Goal: Find specific page/section: Find specific page/section

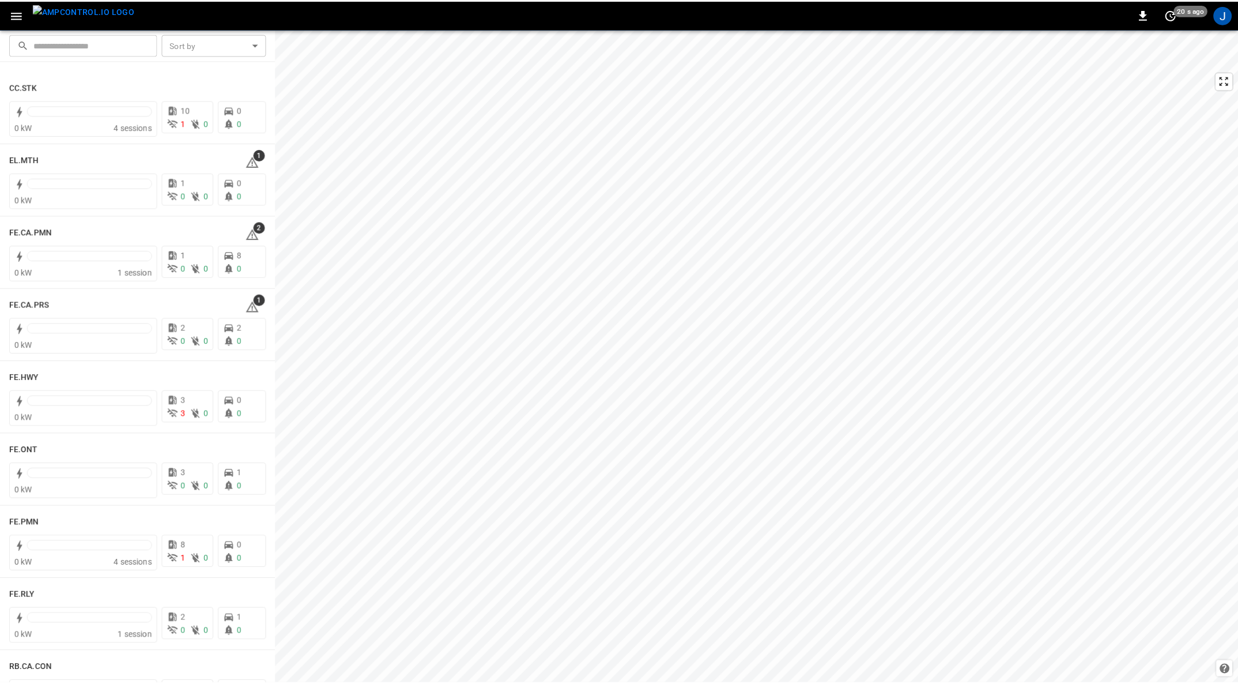
scroll to position [1297, 0]
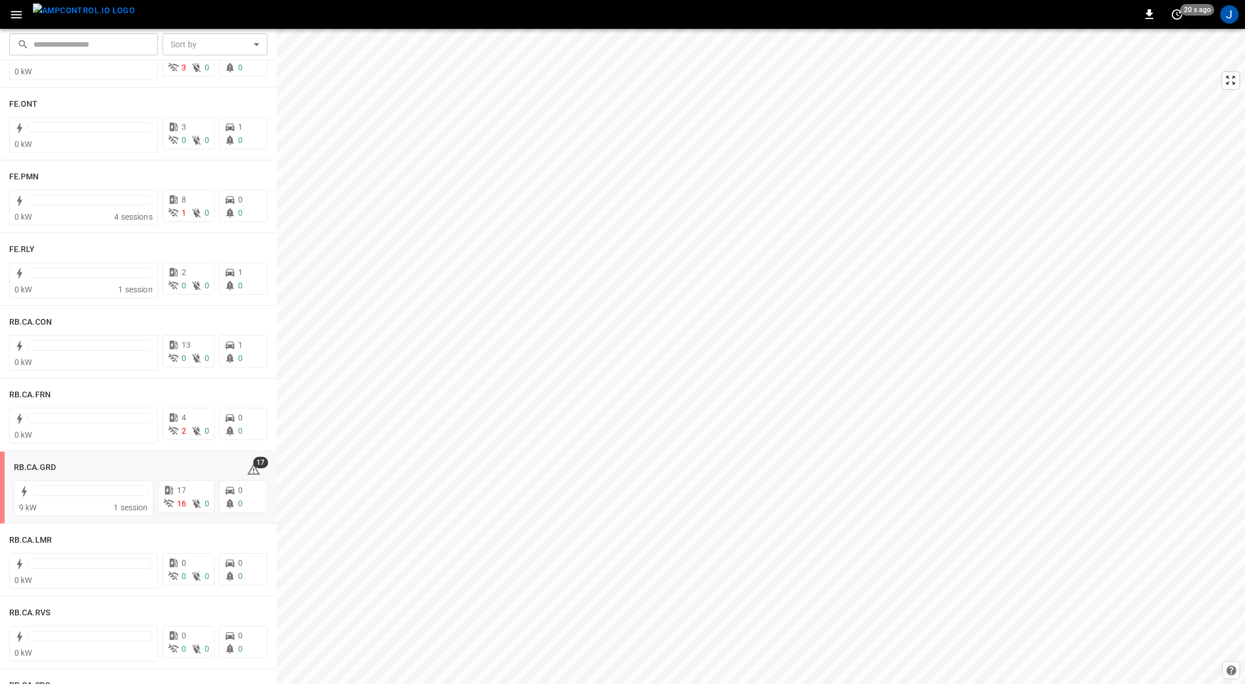
click at [106, 463] on div "RB.CA.GRD" at bounding box center [123, 467] width 219 height 14
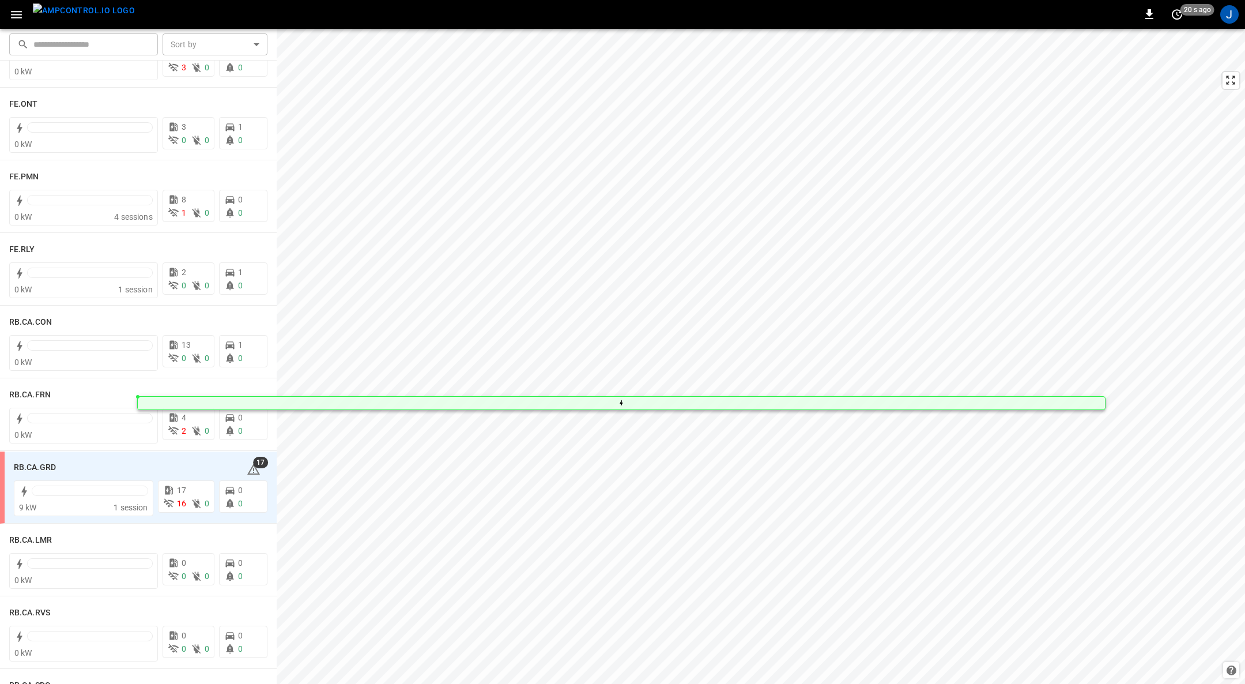
click at [40, 467] on h6 "RB.CA.GRD" at bounding box center [35, 467] width 42 height 13
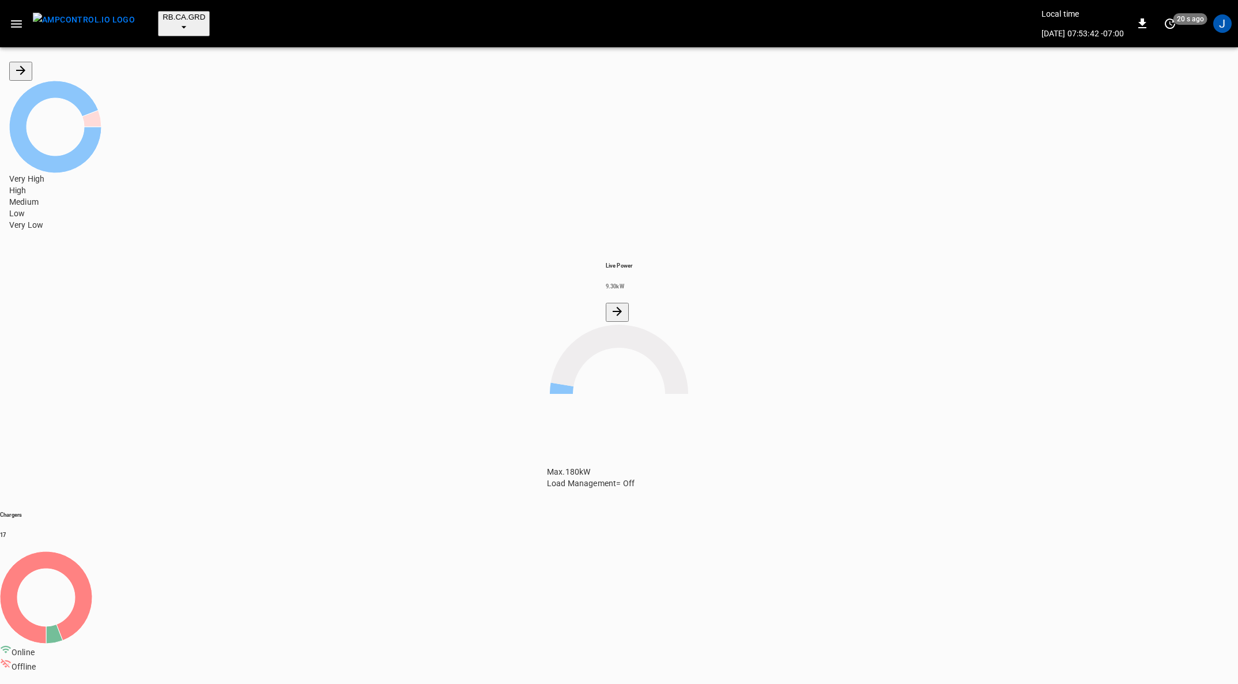
scroll to position [69, 0]
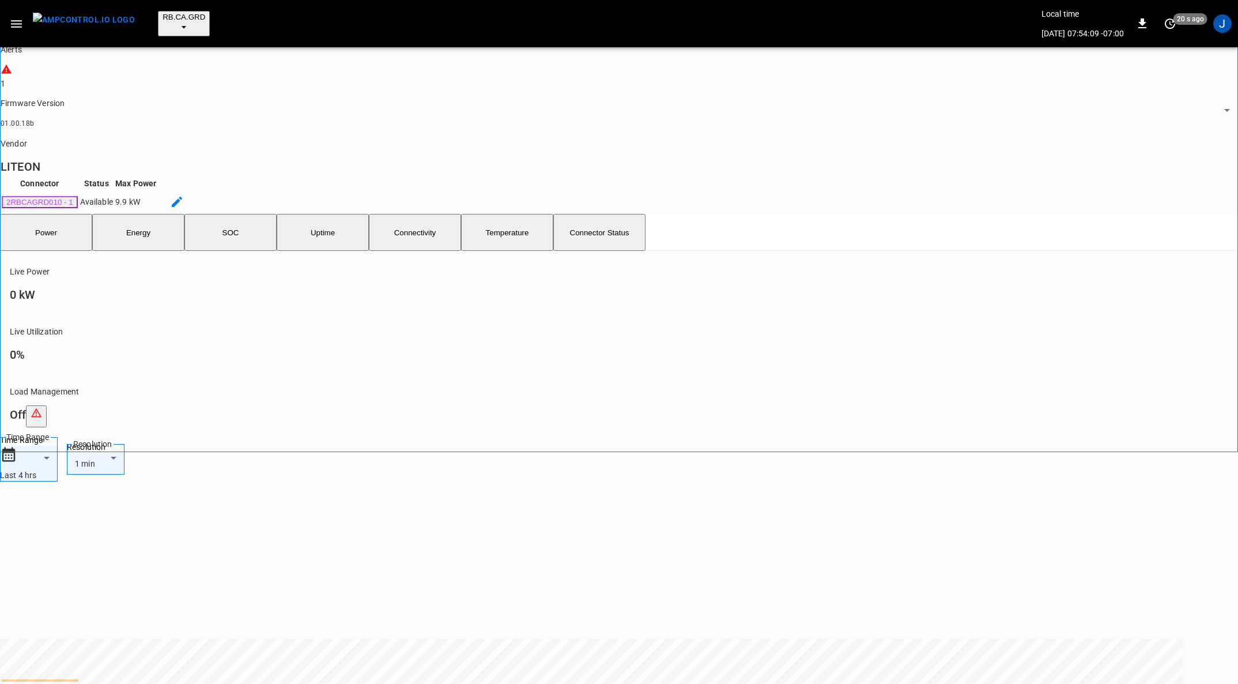
scroll to position [346, 0]
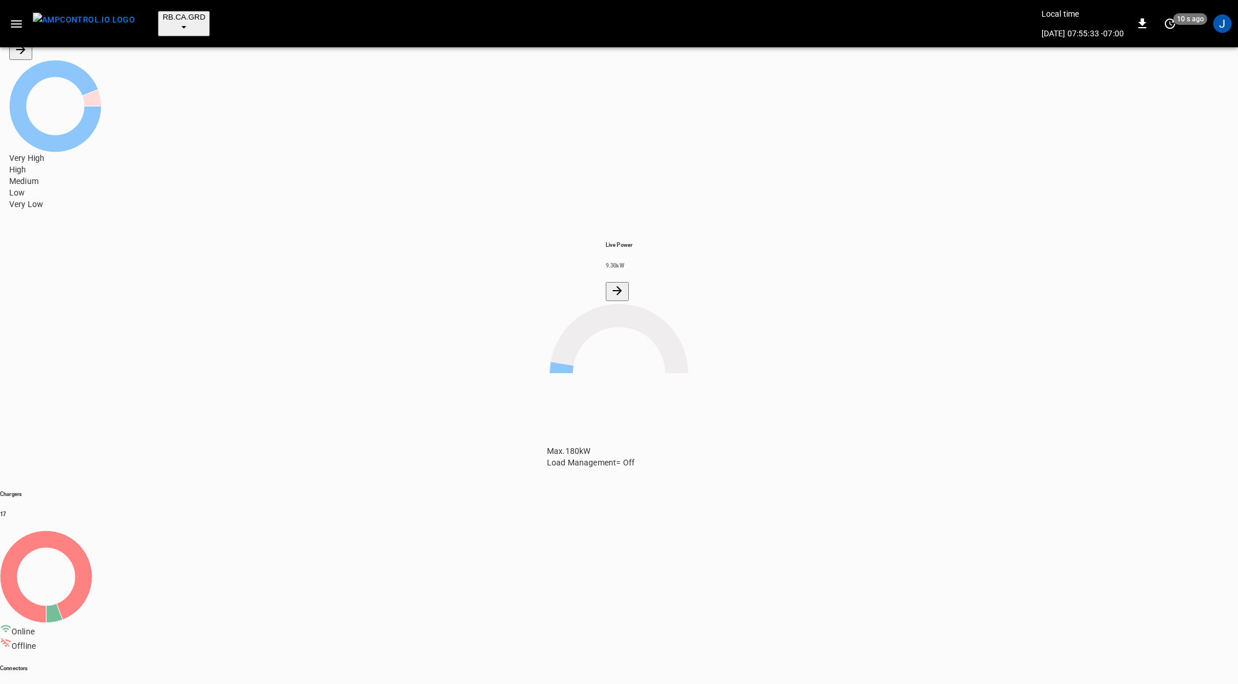
scroll to position [173, 0]
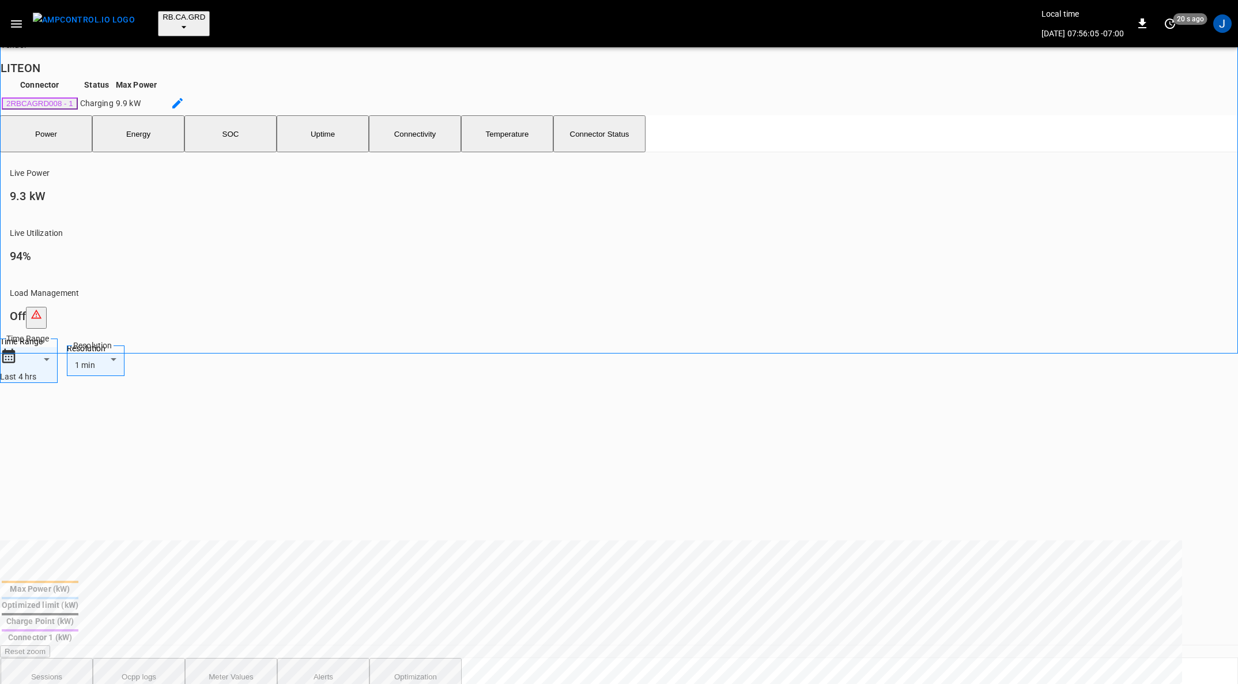
scroll to position [346, 0]
